Goal: Information Seeking & Learning: Learn about a topic

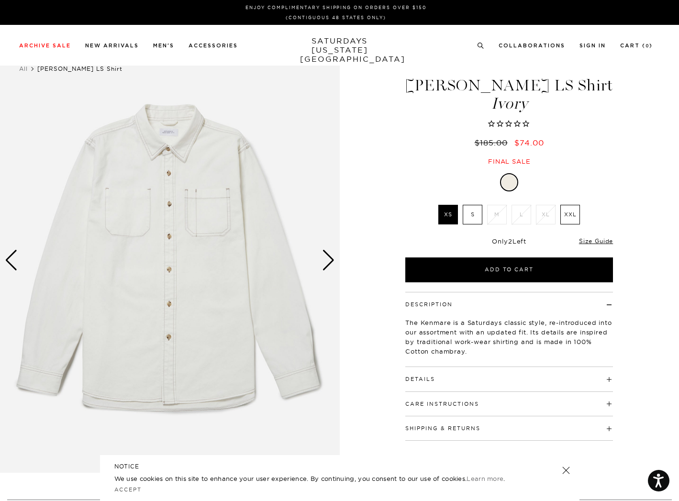
click at [540, 324] on p "The Kenmare is a Saturdays classic style, re-introduced into our assortment wit…" at bounding box center [509, 337] width 208 height 38
click at [326, 258] on div "Next slide" at bounding box center [328, 260] width 13 height 21
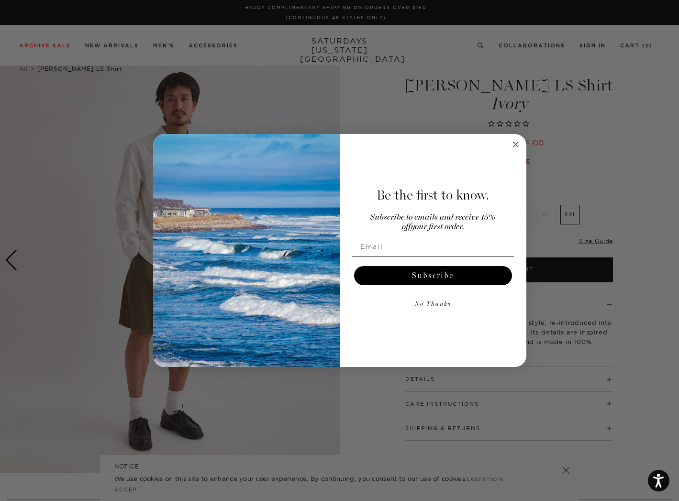
click at [511, 144] on circle "Close dialog" at bounding box center [515, 144] width 11 height 11
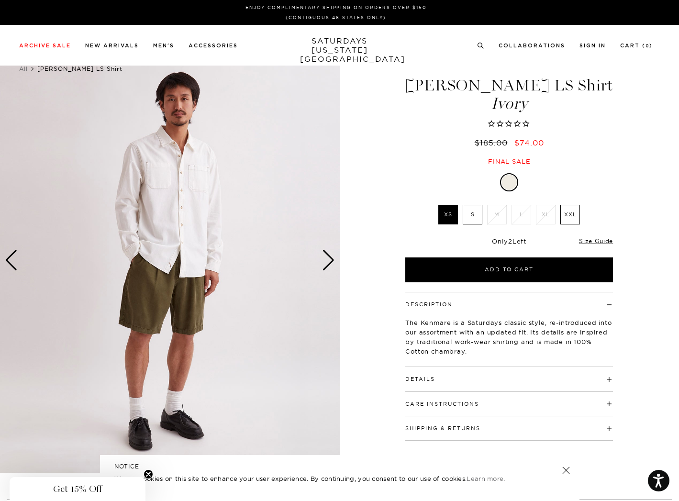
click at [483, 378] on h4 "Details" at bounding box center [509, 375] width 208 height 16
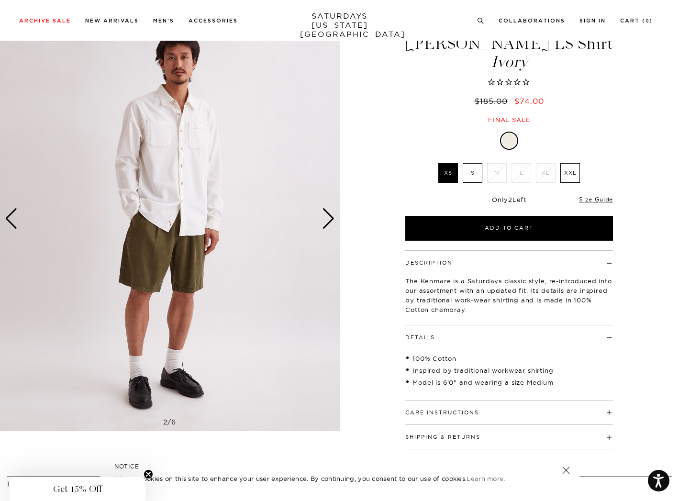
scroll to position [41, 0]
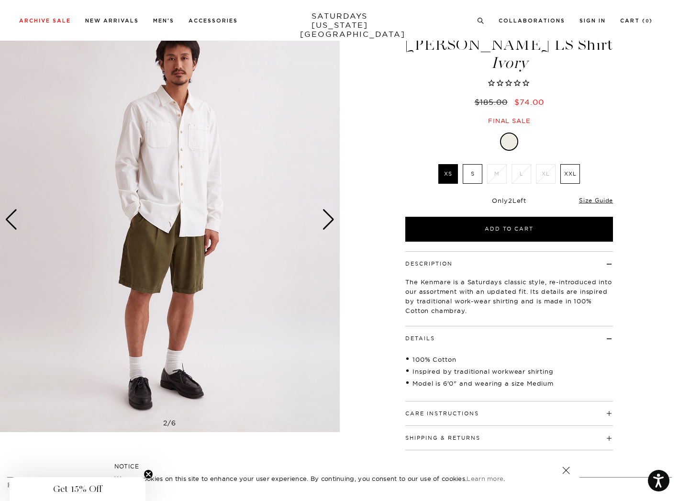
click at [332, 218] on div "Next slide" at bounding box center [328, 219] width 13 height 21
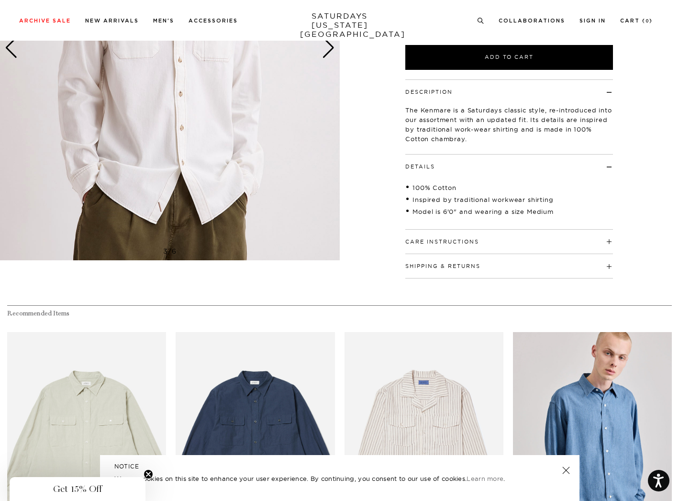
scroll to position [214, 0]
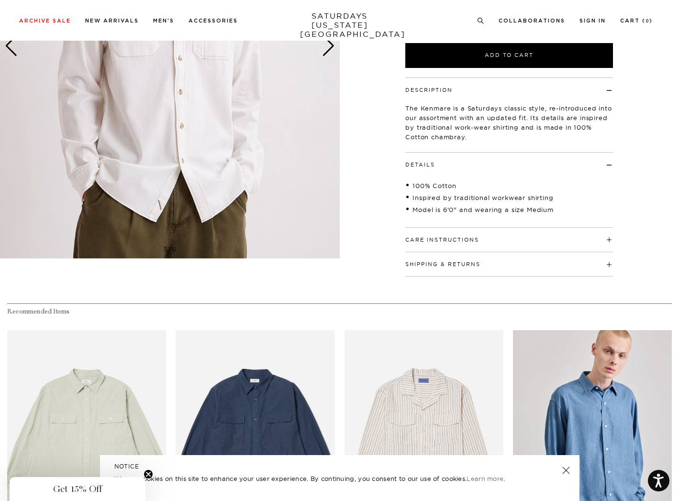
click at [440, 269] on div "Shipping & Returns Free shipping to the 48 contiguous states on orders over $10…" at bounding box center [509, 264] width 208 height 24
click at [440, 266] on button "Shipping & Returns" at bounding box center [442, 264] width 75 height 5
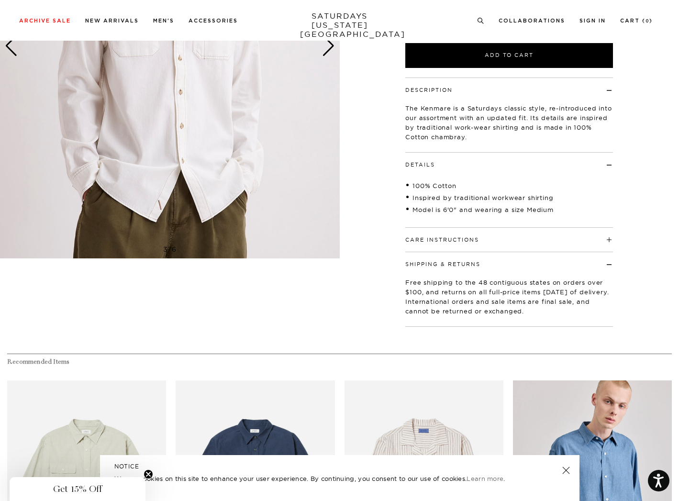
click at [447, 240] on button "Care Instructions" at bounding box center [442, 239] width 74 height 5
